Goal: Task Accomplishment & Management: Use online tool/utility

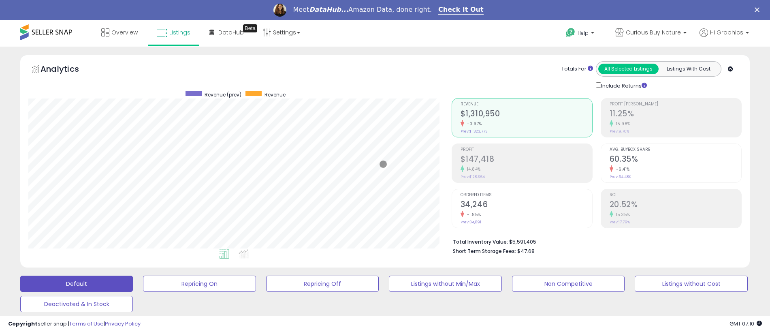
scroll to position [166, 423]
click at [655, 32] on span "Curious Buy Nature" at bounding box center [653, 32] width 55 height 8
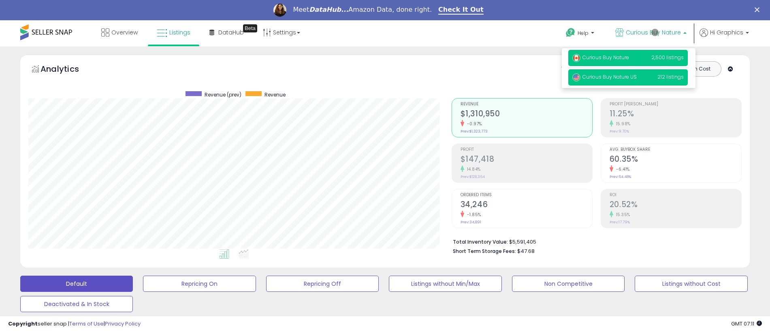
click at [630, 78] on span "Curious Buy Nature US" at bounding box center [605, 76] width 64 height 7
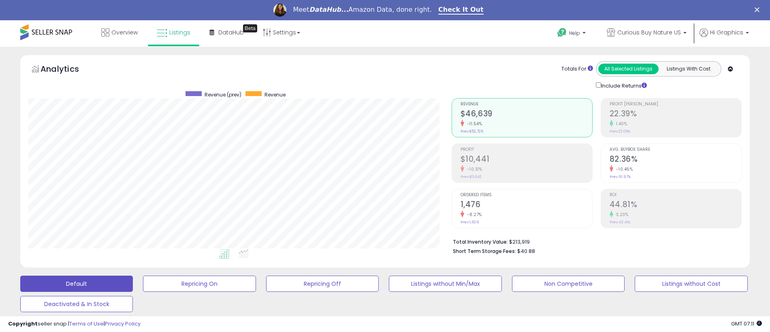
scroll to position [222, 0]
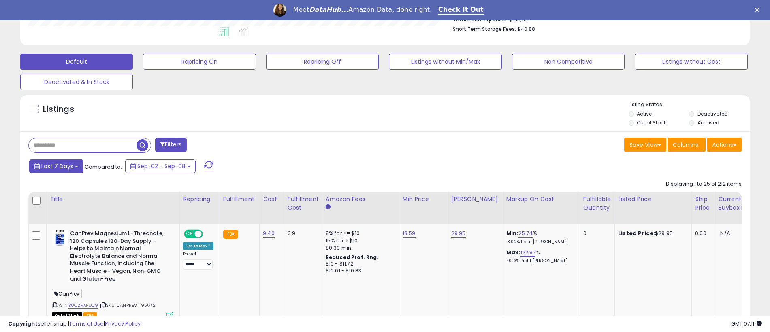
click at [56, 166] on span "Last 7 Days" at bounding box center [57, 166] width 32 height 8
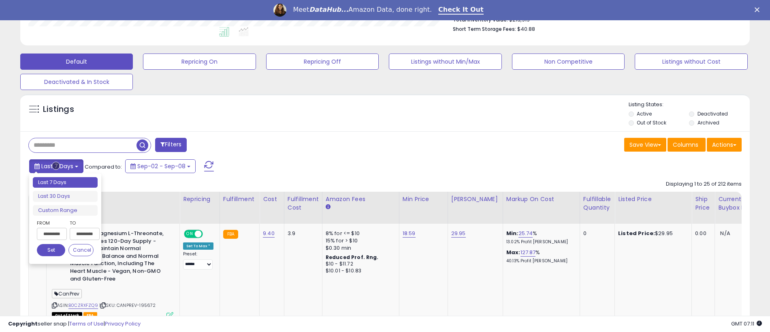
type input "**********"
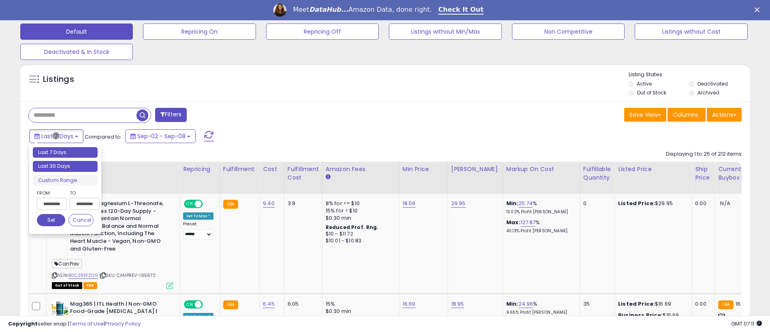
click at [65, 166] on li "Last 30 Days" at bounding box center [65, 166] width 65 height 11
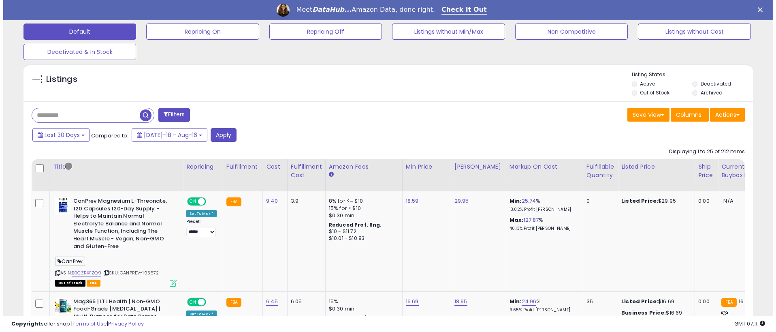
scroll to position [201, 0]
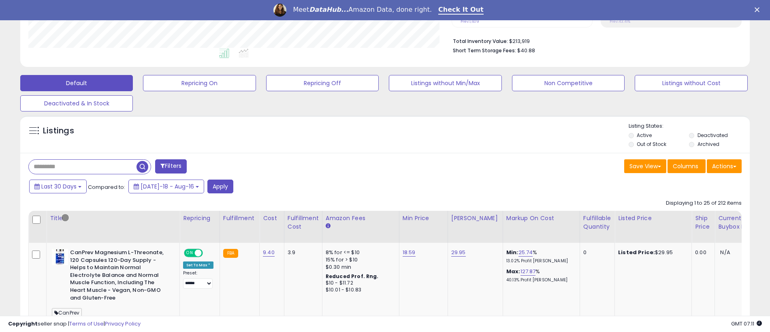
click at [172, 166] on button "Filters" at bounding box center [171, 166] width 32 height 14
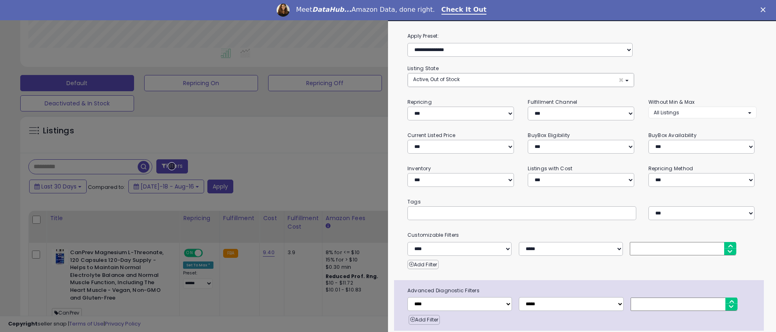
scroll to position [32, 0]
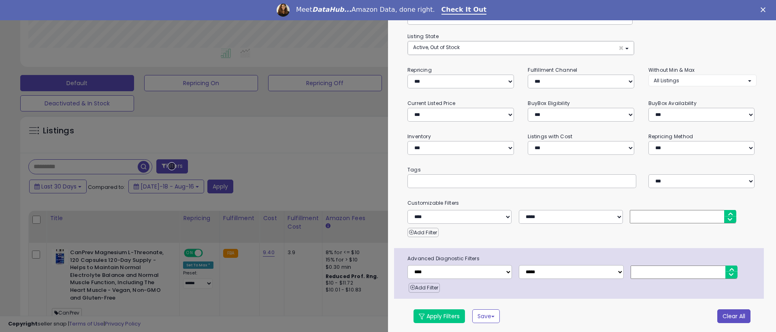
click at [728, 314] on button "Clear All" at bounding box center [734, 316] width 33 height 14
select select "*"
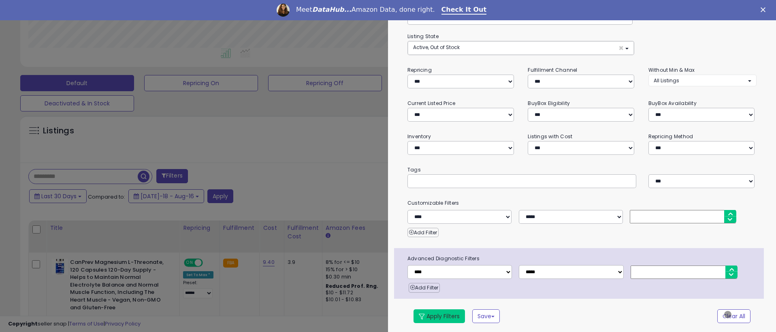
click at [439, 314] on button "Apply Filters" at bounding box center [439, 316] width 51 height 14
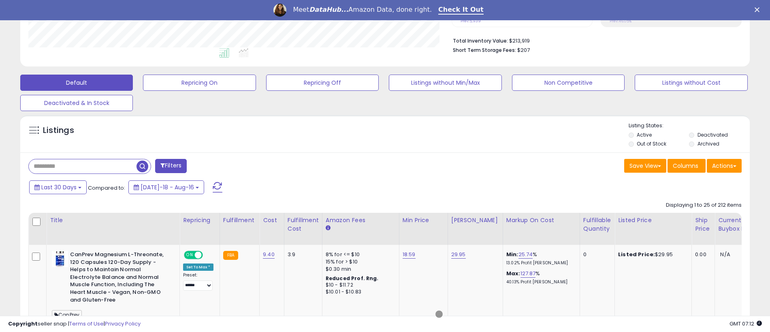
scroll to position [201, 0]
click at [725, 166] on button "Actions" at bounding box center [724, 166] width 35 height 14
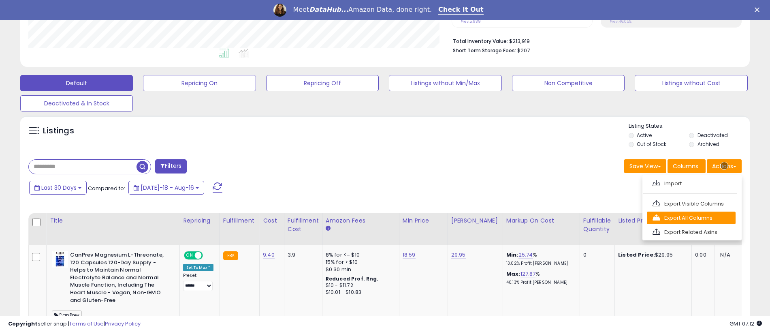
click at [691, 218] on link "Export All Columns" at bounding box center [691, 218] width 89 height 13
